Goal: Task Accomplishment & Management: Use online tool/utility

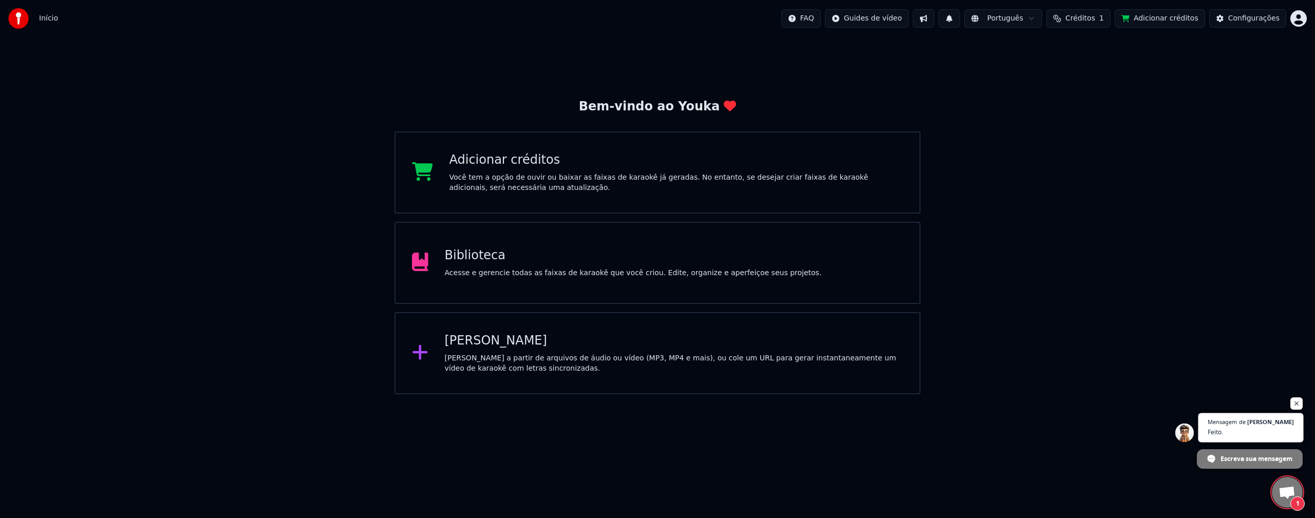
click at [1271, 434] on span "Feito." at bounding box center [1251, 432] width 86 height 10
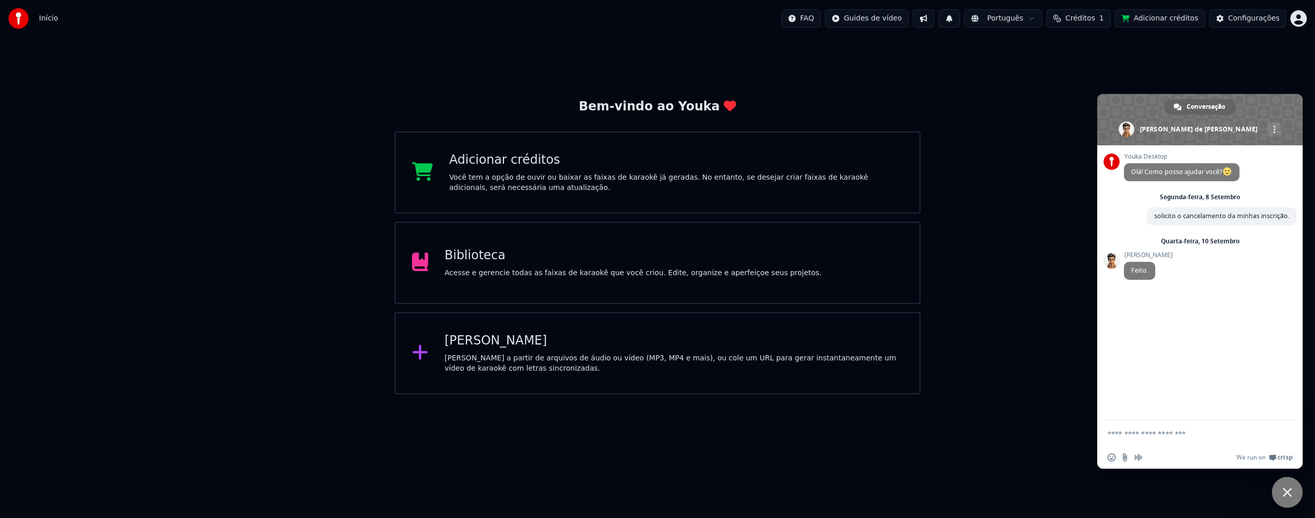
click at [1123, 426] on form at bounding box center [1188, 435] width 162 height 28
click at [1125, 438] on textarea "Escreva sua mensagem..." at bounding box center [1188, 433] width 162 height 9
type textarea "*********"
click at [630, 234] on div "Biblioteca Acesse e gerencie todas as faixas de karaokê que você criou. Edite, …" at bounding box center [658, 263] width 526 height 82
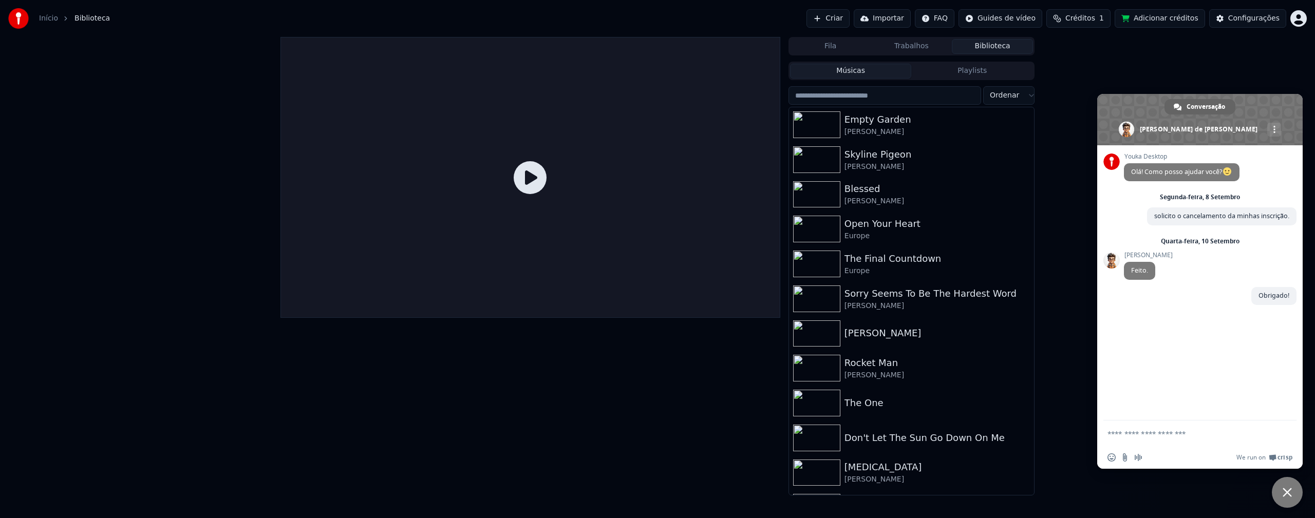
click at [836, 49] on button "Fila" at bounding box center [830, 46] width 81 height 15
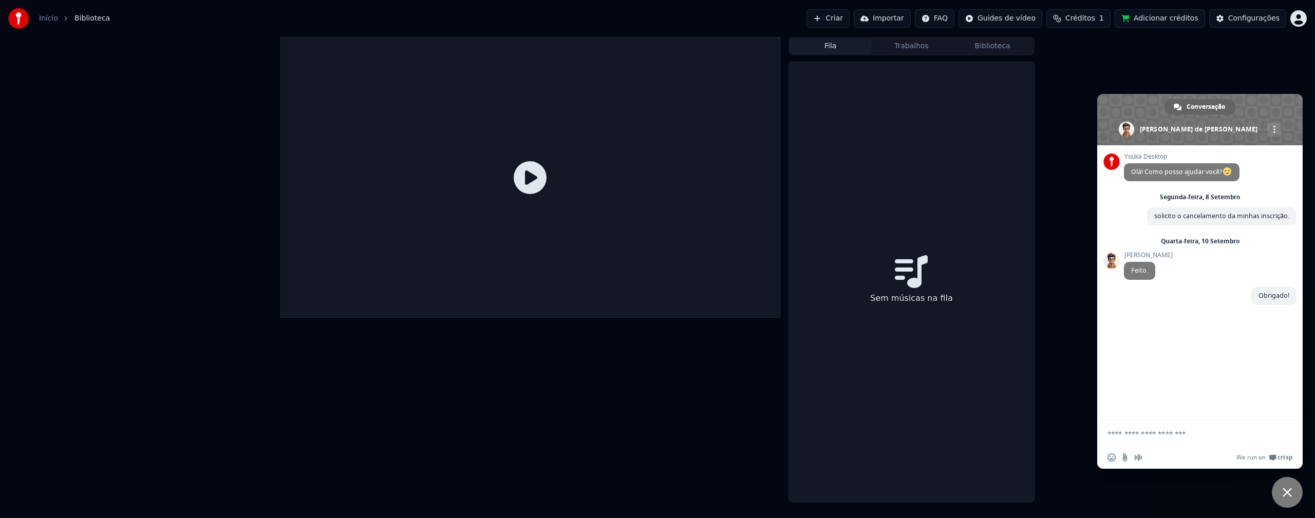
click at [900, 43] on button "Trabalhos" at bounding box center [911, 46] width 81 height 15
click at [850, 21] on button "Criar" at bounding box center [827, 18] width 43 height 18
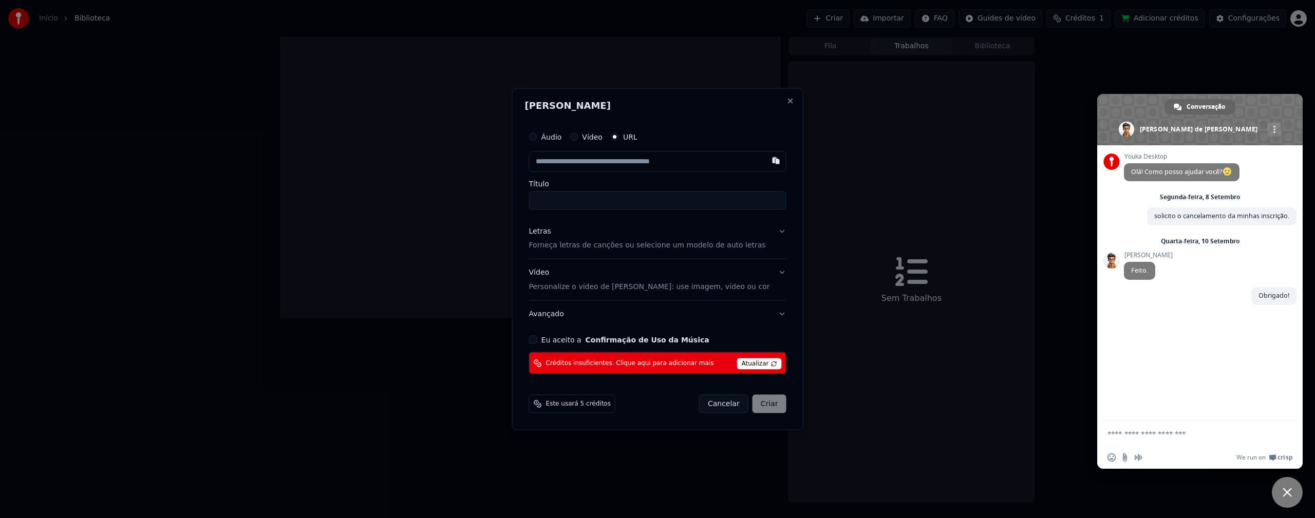
click at [637, 140] on label "URL" at bounding box center [630, 136] width 14 height 7
click at [619, 140] on button "URL" at bounding box center [615, 137] width 8 height 8
click at [737, 362] on span "Atualizar" at bounding box center [759, 364] width 45 height 11
click at [756, 363] on span "Atualizar" at bounding box center [759, 364] width 45 height 11
click at [679, 368] on div "Créditos insuficientes. Clique aqui para adicionar mais [PERSON_NAME]" at bounding box center [657, 363] width 257 height 22
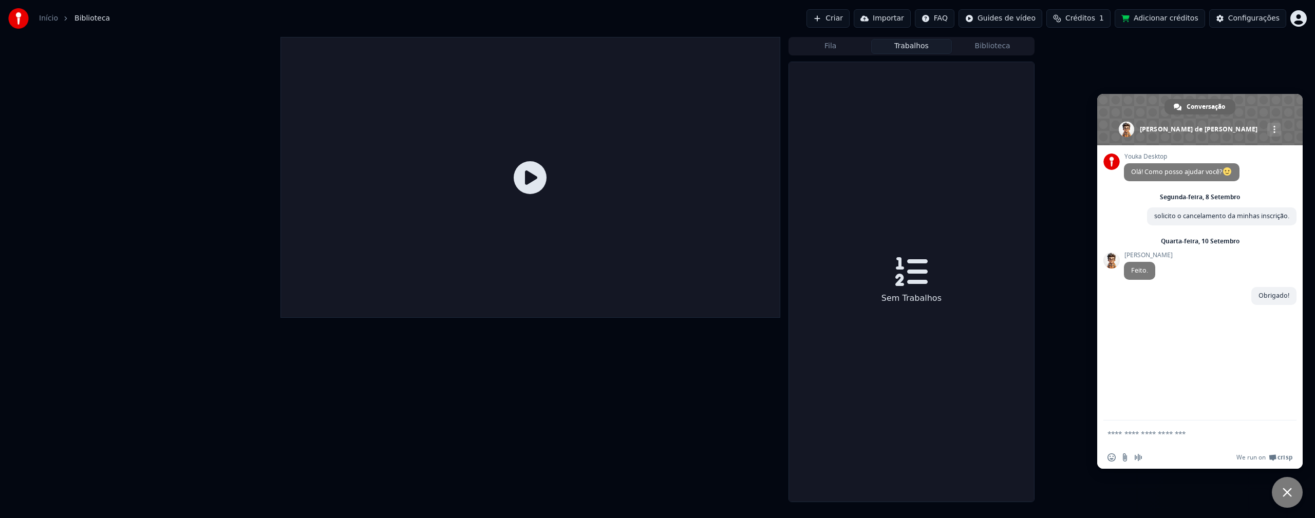
click at [1144, 64] on div "Fila Trabalhos Biblioteca Sem Trabalhos" at bounding box center [657, 269] width 1315 height 465
click at [1141, 21] on button "Adicionar créditos" at bounding box center [1160, 18] width 90 height 18
click at [978, 98] on div "Sem Trabalhos" at bounding box center [911, 282] width 245 height 440
